Goal: Transaction & Acquisition: Purchase product/service

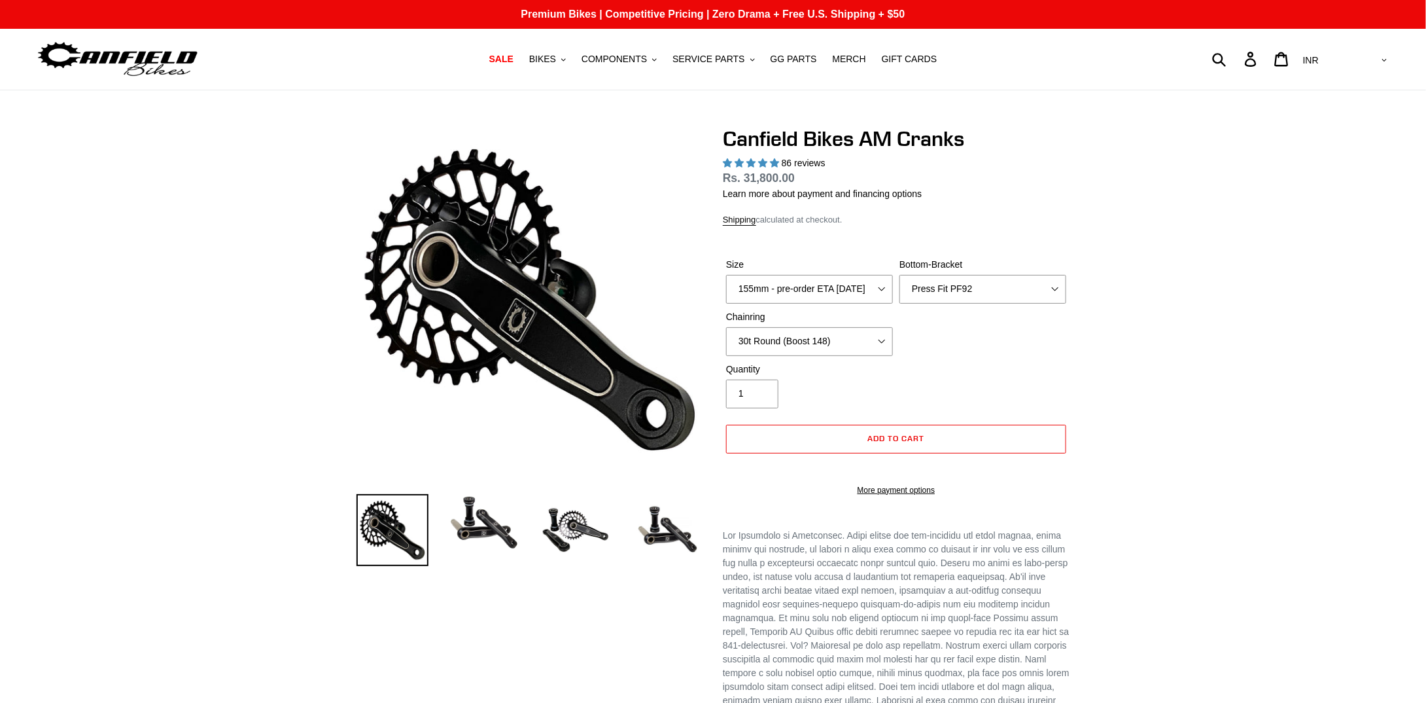
select select "highest-rating"
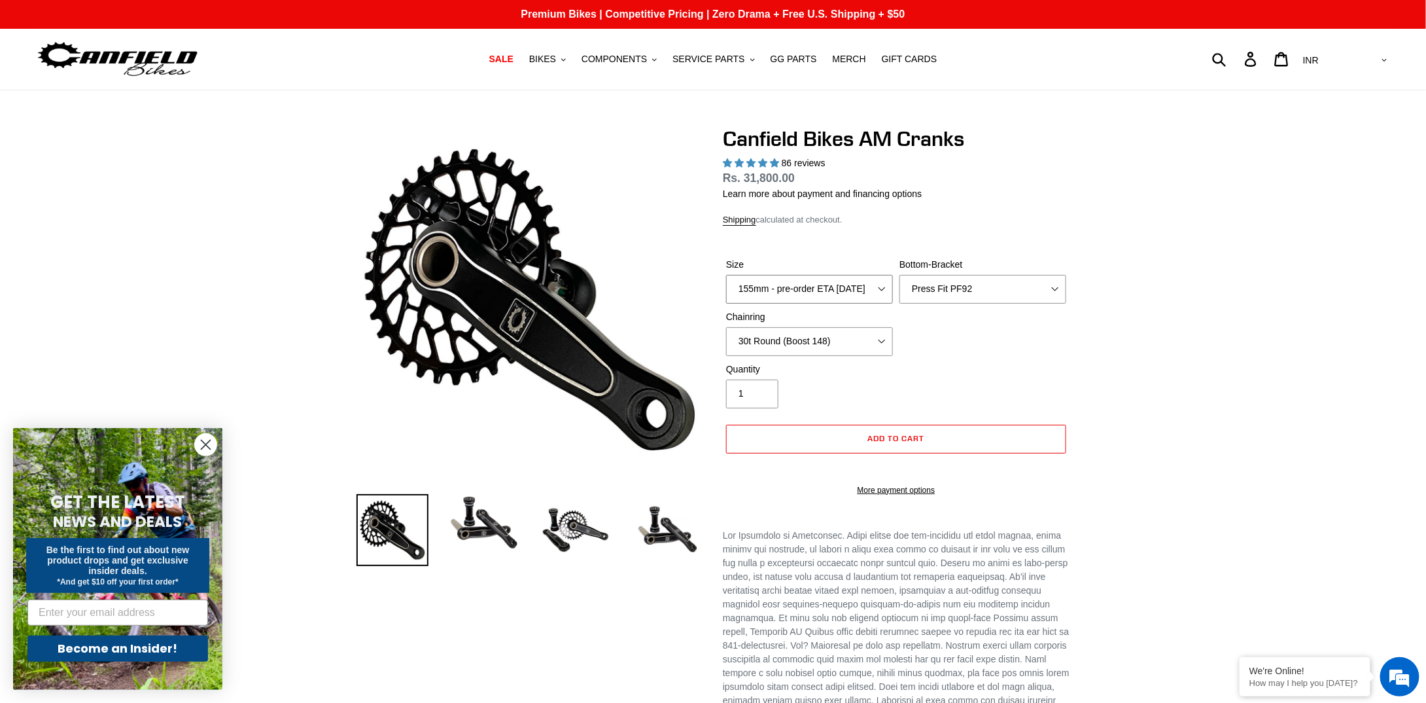
click at [851, 289] on select "150mm - pre-order ETA [DATE] 155mm - pre-order ETA [DATE] 160mm - pre-order ETA…" at bounding box center [809, 289] width 167 height 29
select select "150mm - pre-order ETA [DATE]"
click at [726, 275] on select "150mm - pre-order ETA [DATE] 155mm - pre-order ETA [DATE] 160mm - pre-order ETA…" at bounding box center [809, 289] width 167 height 29
click at [927, 293] on select "None BSA Threaded 68/73mm Press Fit PF92" at bounding box center [982, 289] width 167 height 29
select select "None"
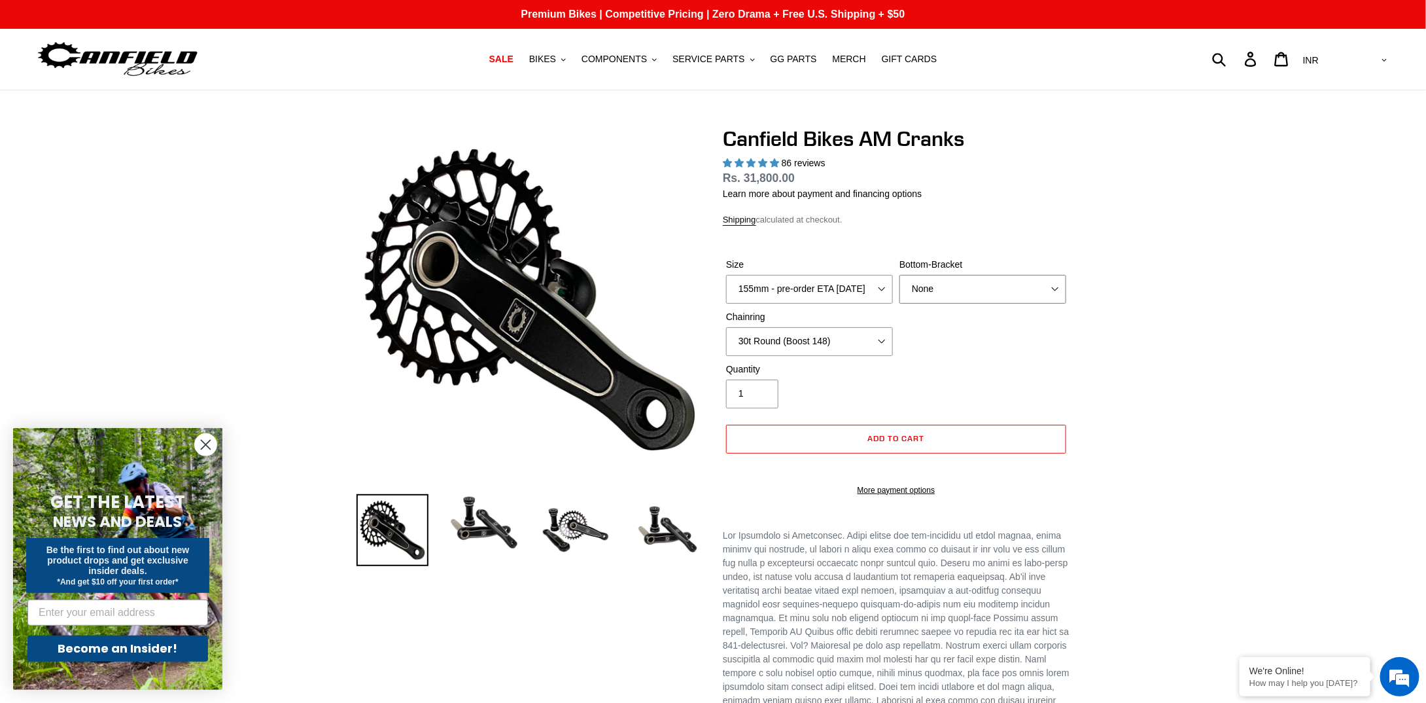
click at [899, 275] on select "None BSA Threaded 68/73mm Press Fit PF92" at bounding box center [982, 289] width 167 height 29
click at [837, 339] on select "None 30t Round (Boost 148) 30t Oval (Boost 148) 32t Round (Boost 148) 32t Oval …" at bounding box center [809, 341] width 167 height 29
select select "None"
click at [726, 327] on select "None 30t Round (Boost 148) 30t Oval (Boost 148) 32t Round (Boost 148) 32t Oval …" at bounding box center [809, 341] width 167 height 29
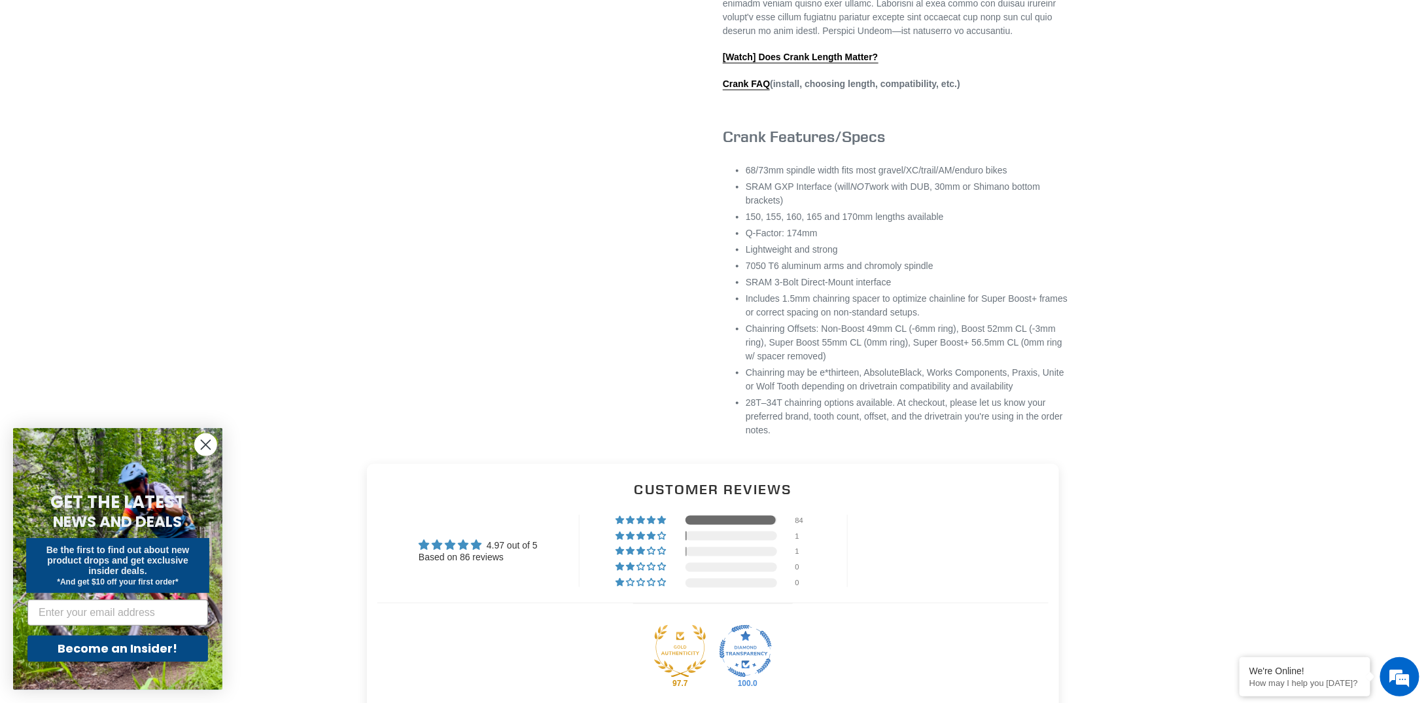
scroll to position [713, 0]
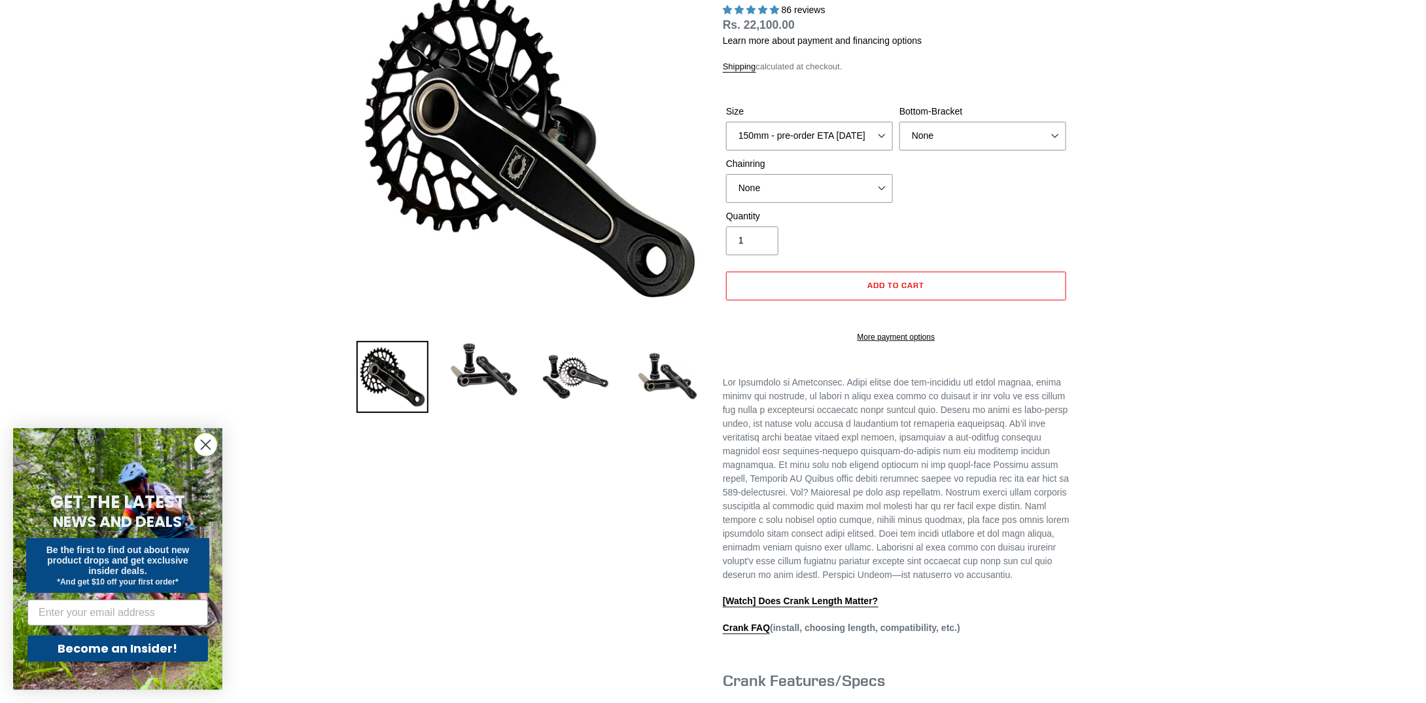
select select "highest-rating"
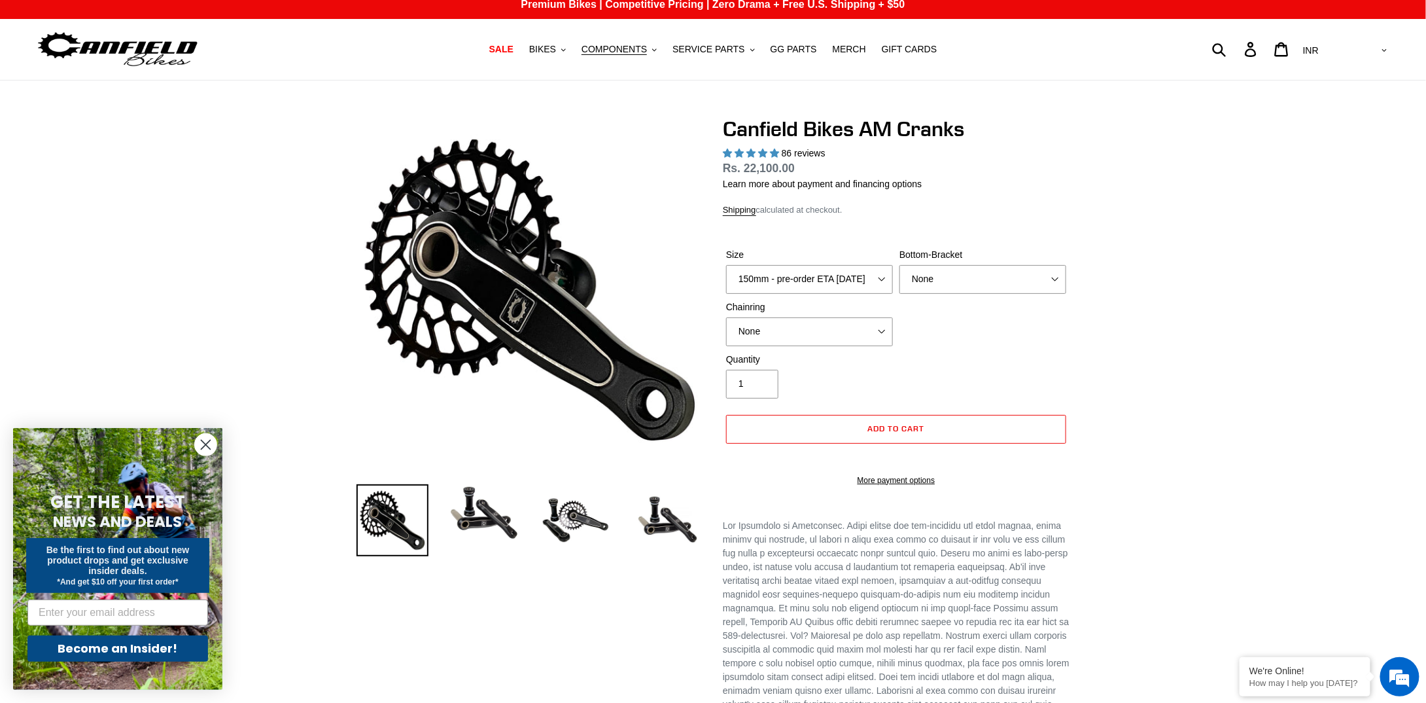
scroll to position [10, 0]
click at [873, 271] on select "150mm - pre-order ETA [DATE] 155mm - pre-order ETA [DATE] 160mm - pre-order ETA…" at bounding box center [809, 278] width 167 height 29
click at [726, 264] on select "150mm - pre-order ETA [DATE] 155mm - pre-order ETA [DATE] 160mm - pre-order ETA…" at bounding box center [809, 278] width 167 height 29
click at [1017, 283] on select "None BSA Threaded 68/73mm Press Fit PF92" at bounding box center [982, 278] width 167 height 29
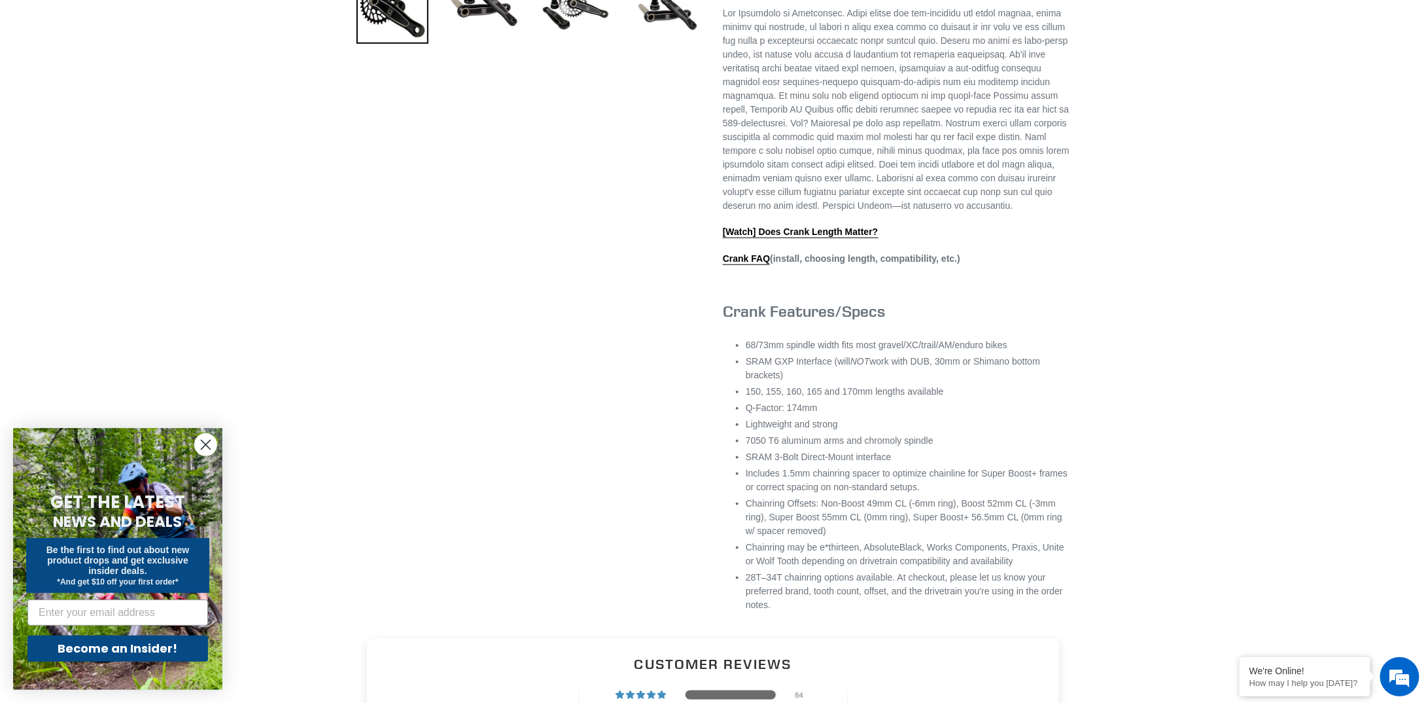
scroll to position [523, 0]
drag, startPoint x: 746, startPoint y: 470, endPoint x: 894, endPoint y: 468, distance: 147.8
click at [894, 463] on li "SRAM 3-Bolt Direct-Mount interface" at bounding box center [908, 456] width 324 height 14
copy li "SRAM 3-Bolt Direct-Mount interface"
